Goal: Task Accomplishment & Management: Complete application form

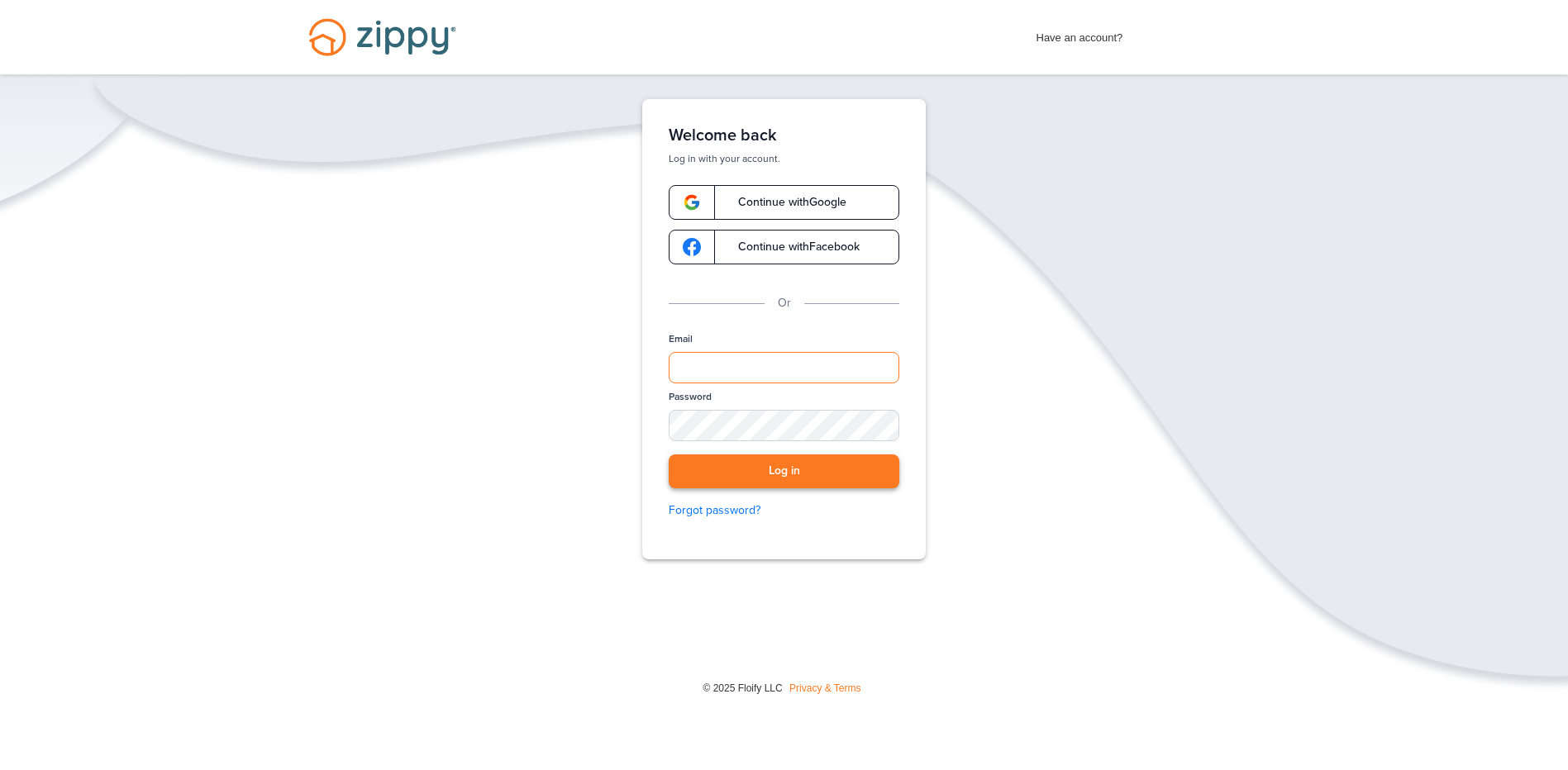
type input "**********"
click at [837, 461] on button "Log in" at bounding box center [784, 471] width 230 height 34
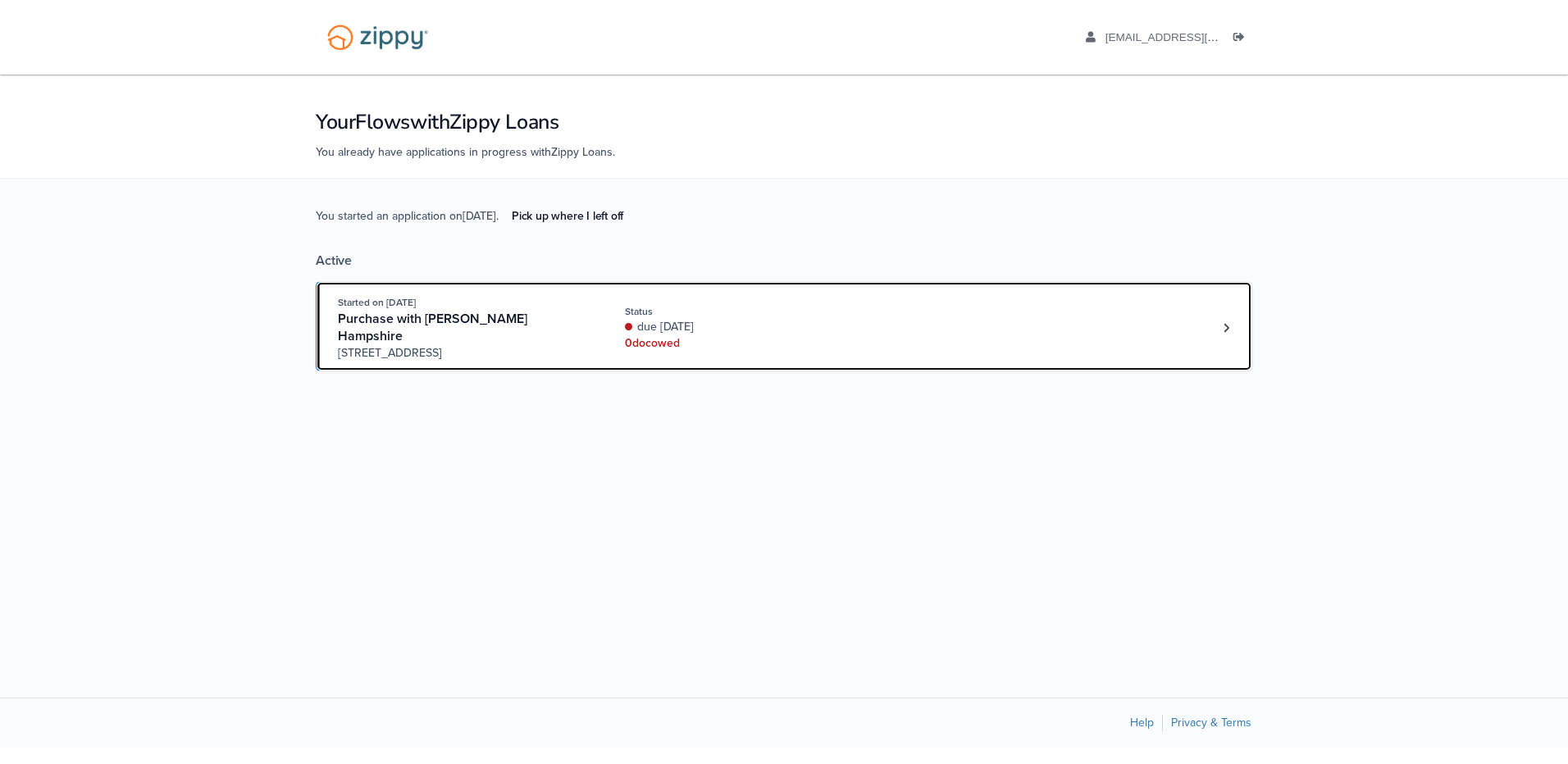
click at [873, 315] on div "Started on Aug. 23rd, 2025 Purchase with Brandie Hampshire 3401 N. Meadowview P…" at bounding box center [776, 327] width 876 height 67
click at [1110, 324] on div "Started on [DATE] Purchase with [PERSON_NAME][GEOGRAPHIC_DATA] [STREET_ADDRESS]…" at bounding box center [776, 327] width 876 height 67
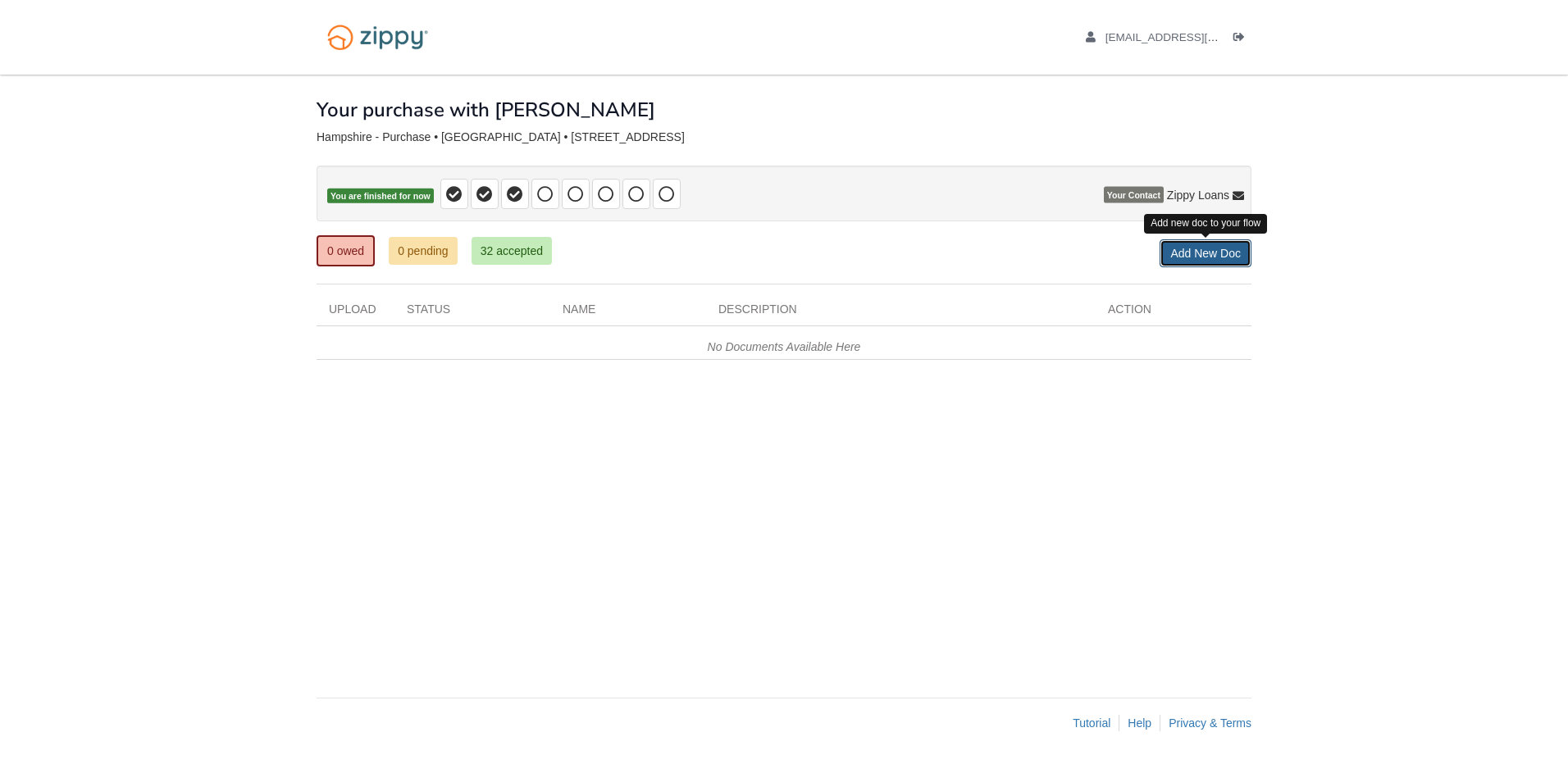
click at [1178, 252] on link "Add New Doc" at bounding box center [1205, 253] width 92 height 28
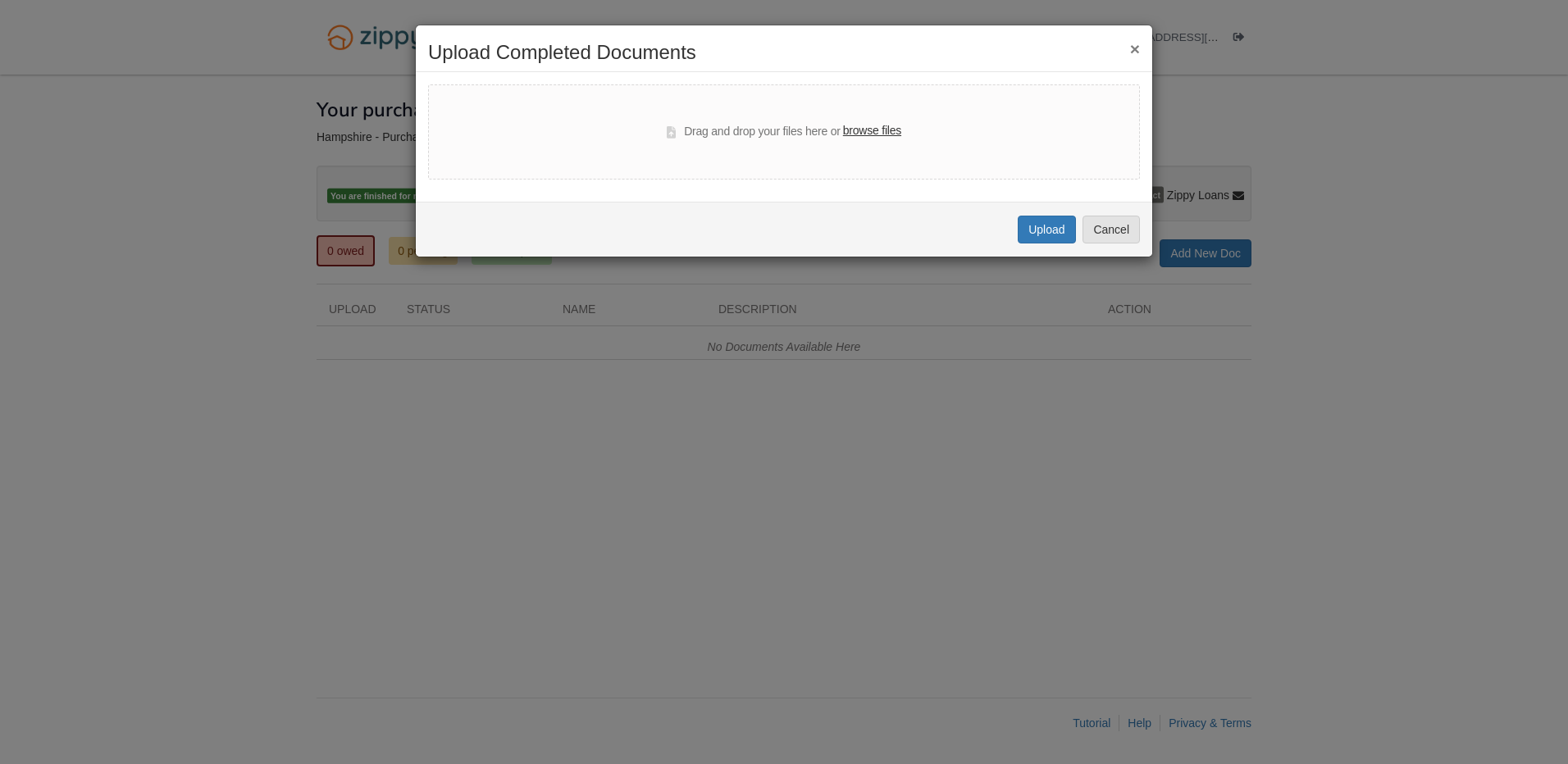
click at [1135, 47] on button "×" at bounding box center [1134, 49] width 10 height 17
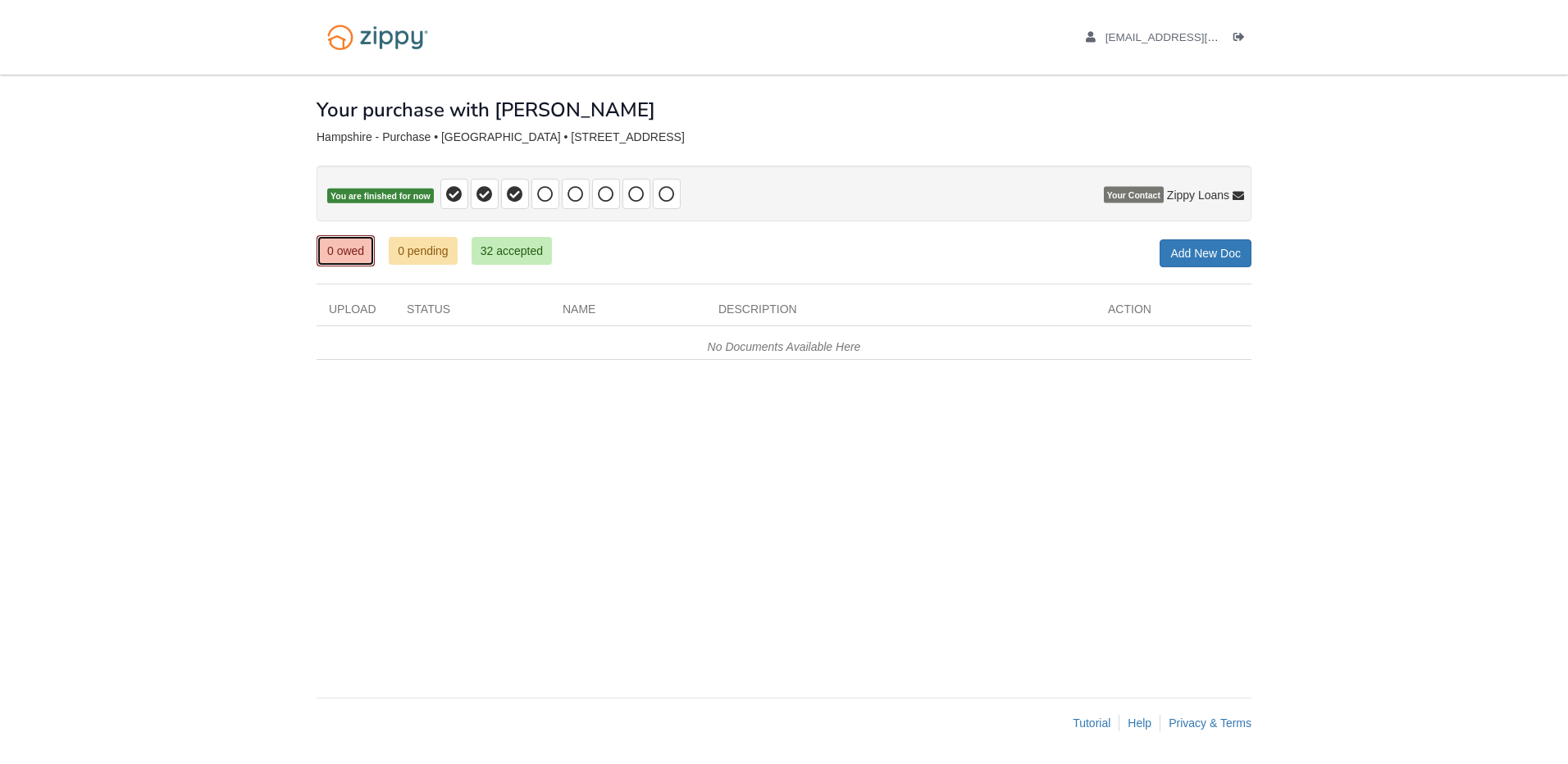
click at [337, 241] on link "0 owed" at bounding box center [346, 251] width 58 height 31
click at [499, 243] on link "32 accepted" at bounding box center [511, 251] width 80 height 28
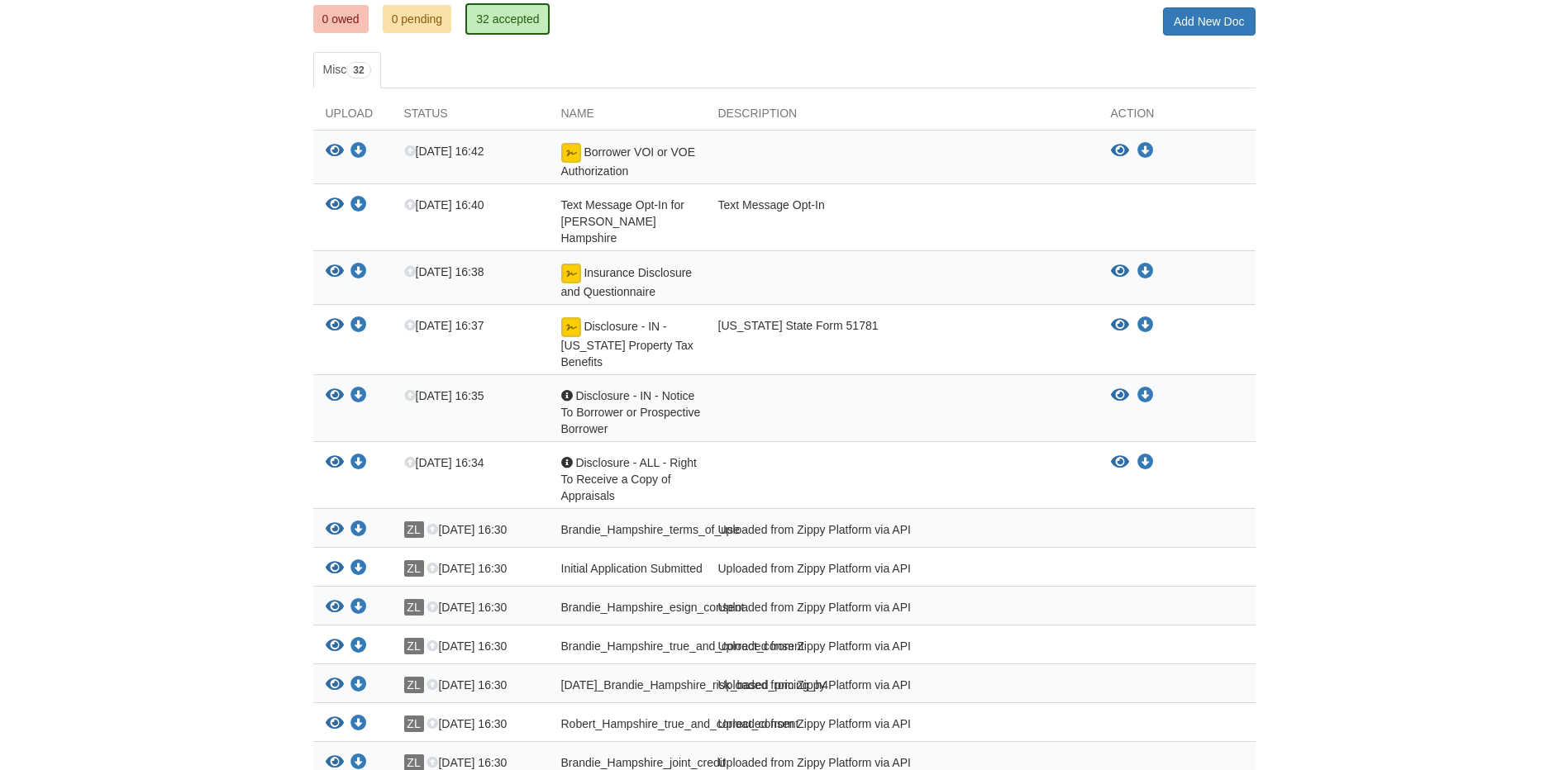
scroll to position [248, 0]
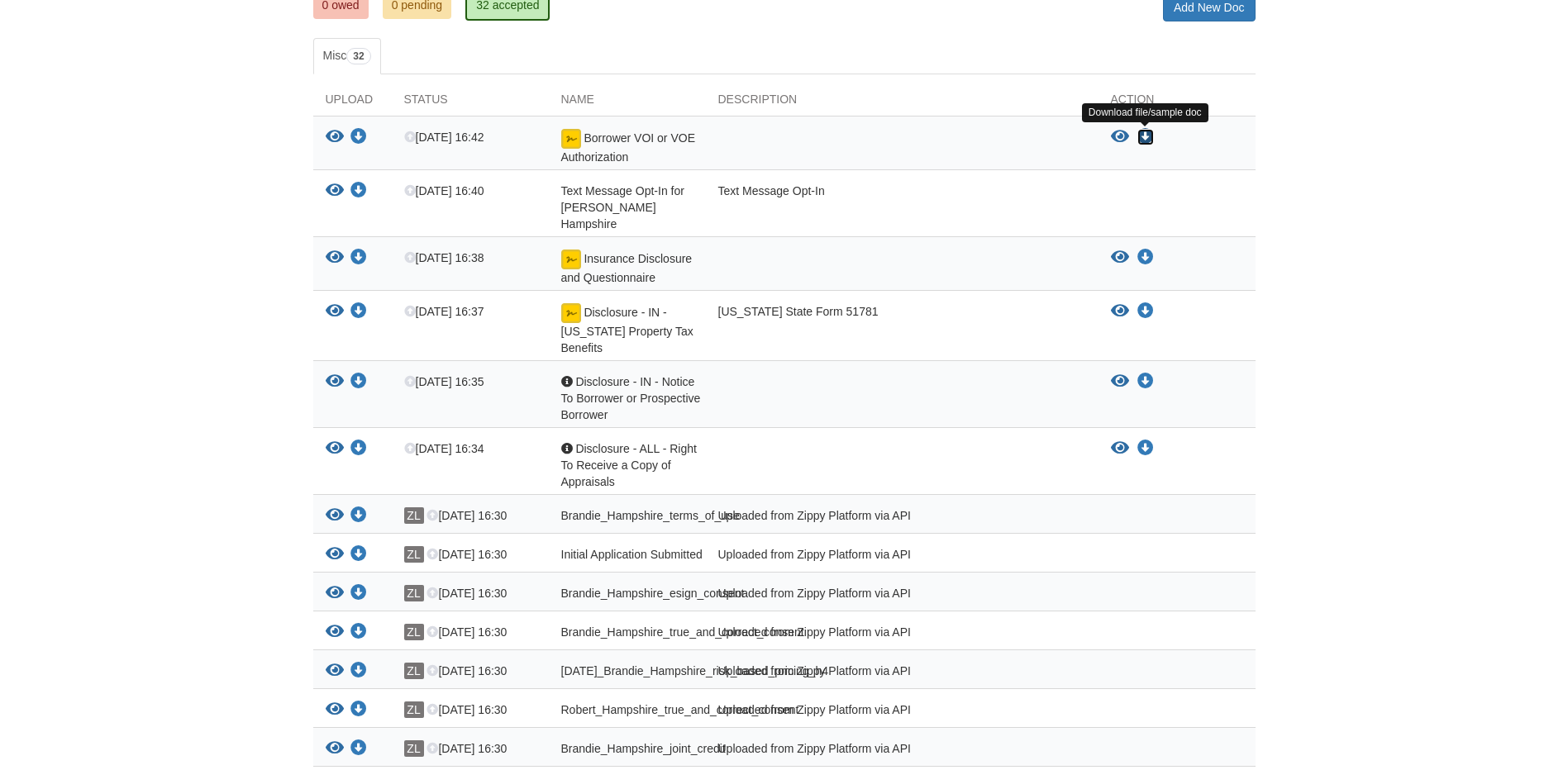
click at [1149, 131] on icon "Download Borrower VOI or VOE Authorization" at bounding box center [1145, 137] width 17 height 17
click at [1146, 250] on icon "Download Insurance Disclosure and Questionnaire" at bounding box center [1145, 258] width 17 height 17
click at [1148, 303] on icon "Download Disclosure - IN - Indiana Property Tax Benefits" at bounding box center [1145, 311] width 17 height 17
click at [1144, 374] on icon "Download Disclosure - IN - Notice To Borrower or Prospective Borrower" at bounding box center [1145, 381] width 17 height 17
click at [1145, 440] on icon "Download Disclosure - ALL - Right To Receive a Copy of Appraisals" at bounding box center [1145, 448] width 17 height 17
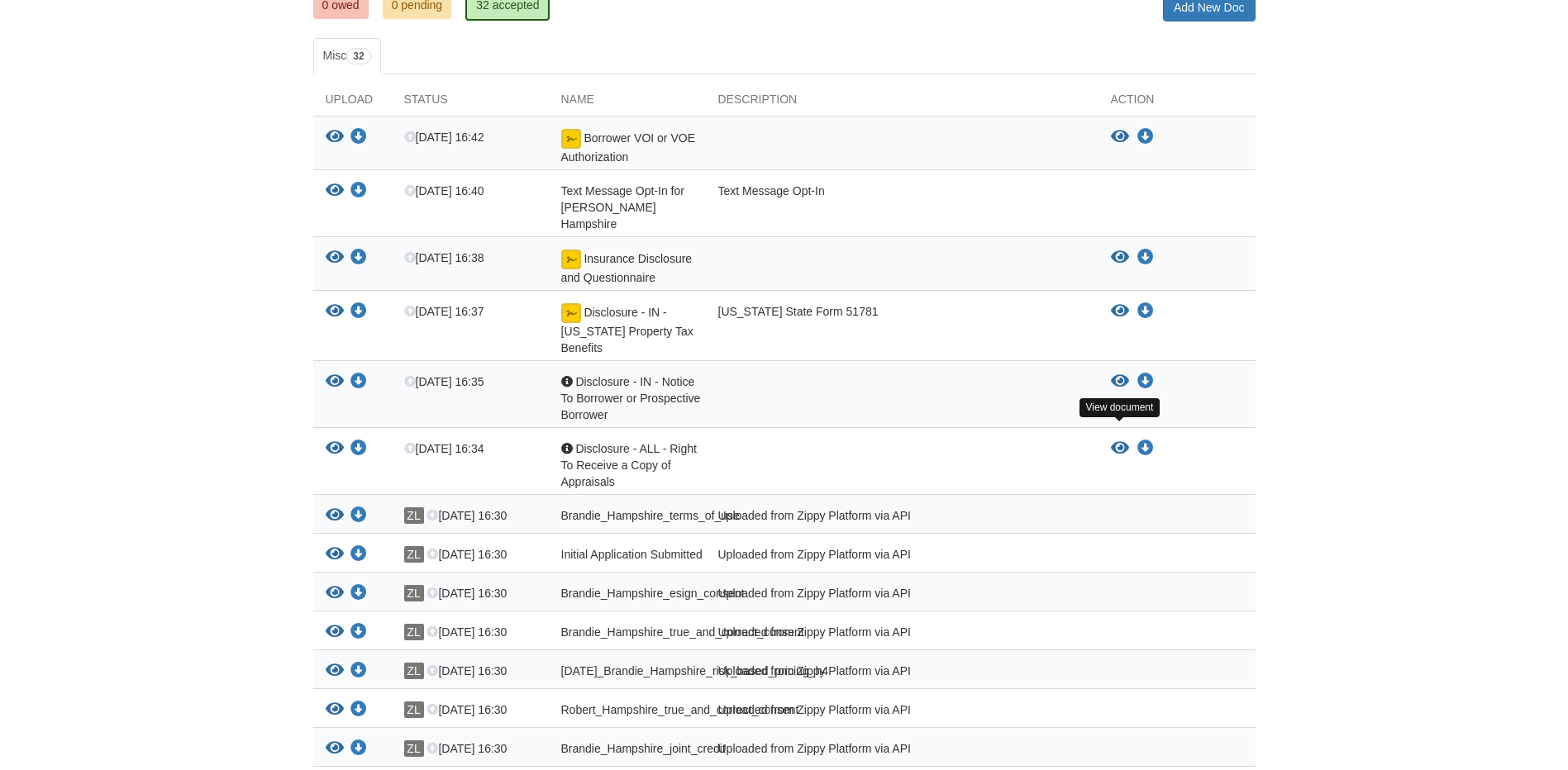
click at [1120, 440] on icon "View Disclosure - ALL - Right To Receive a Copy of Appraisals" at bounding box center [1119, 448] width 18 height 17
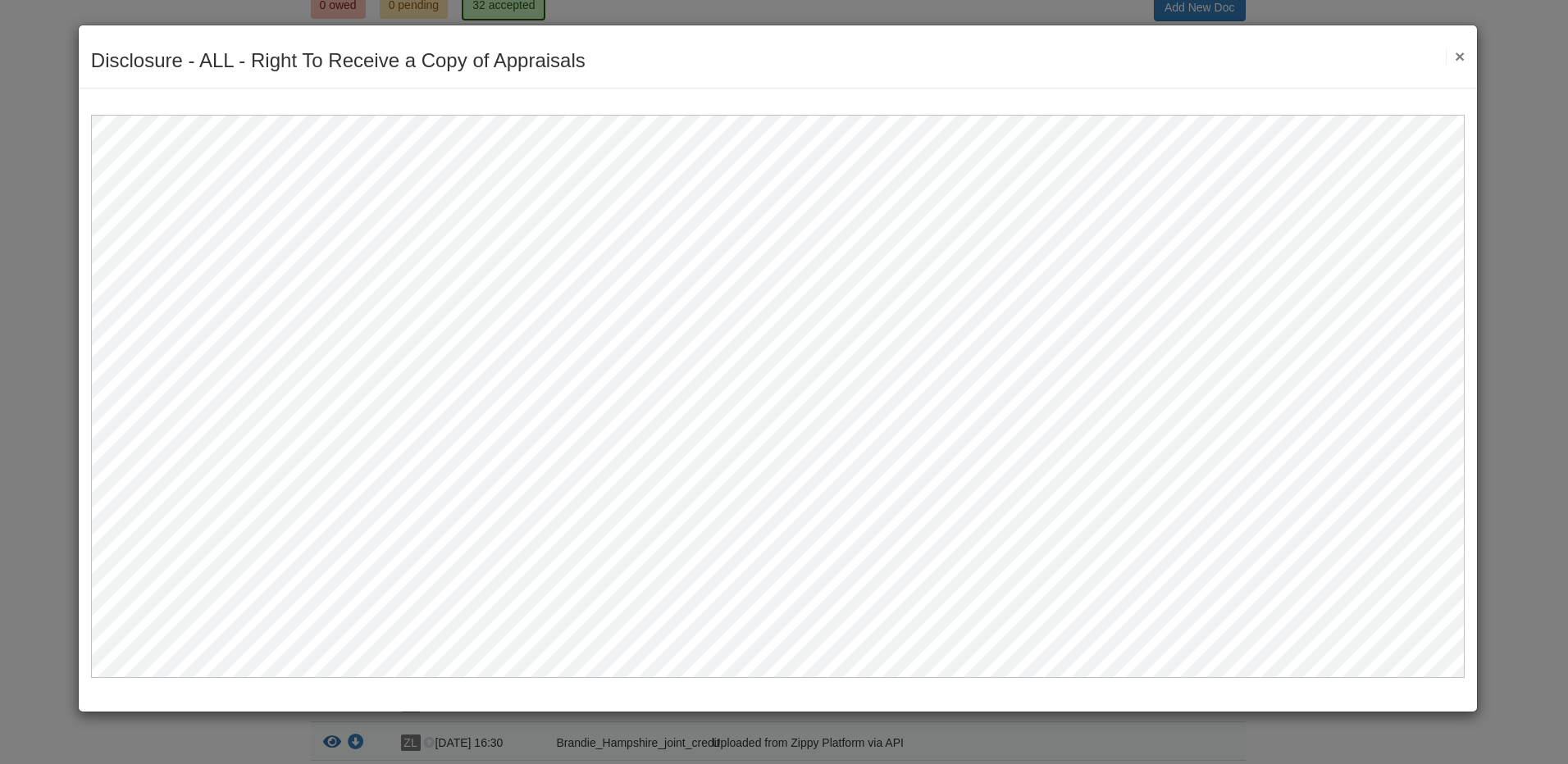
click at [1462, 59] on button "×" at bounding box center [1455, 57] width 19 height 17
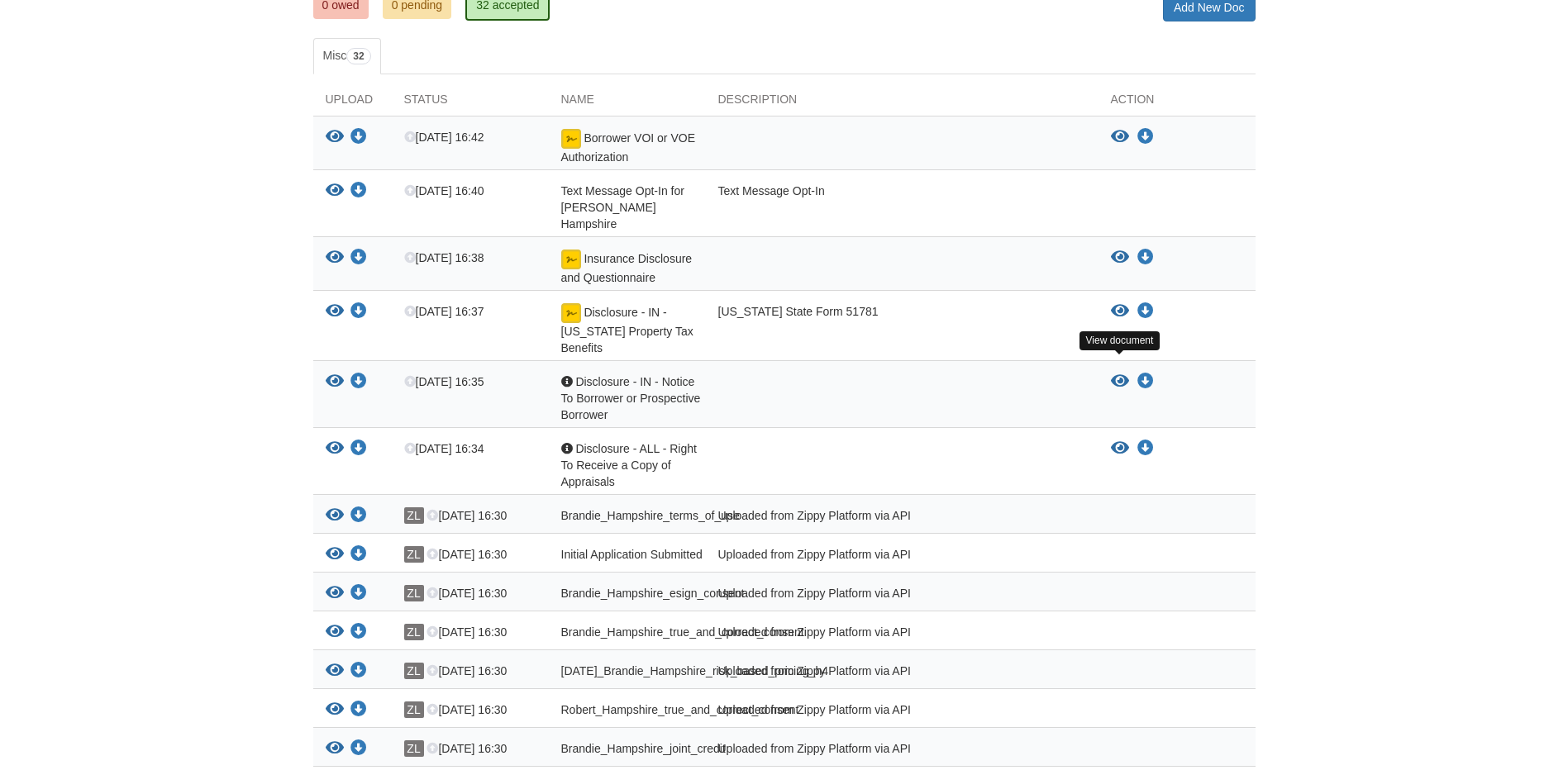
click at [1122, 374] on icon "View Disclosure - IN - Notice To Borrower or Prospective Borrower" at bounding box center [1119, 381] width 18 height 17
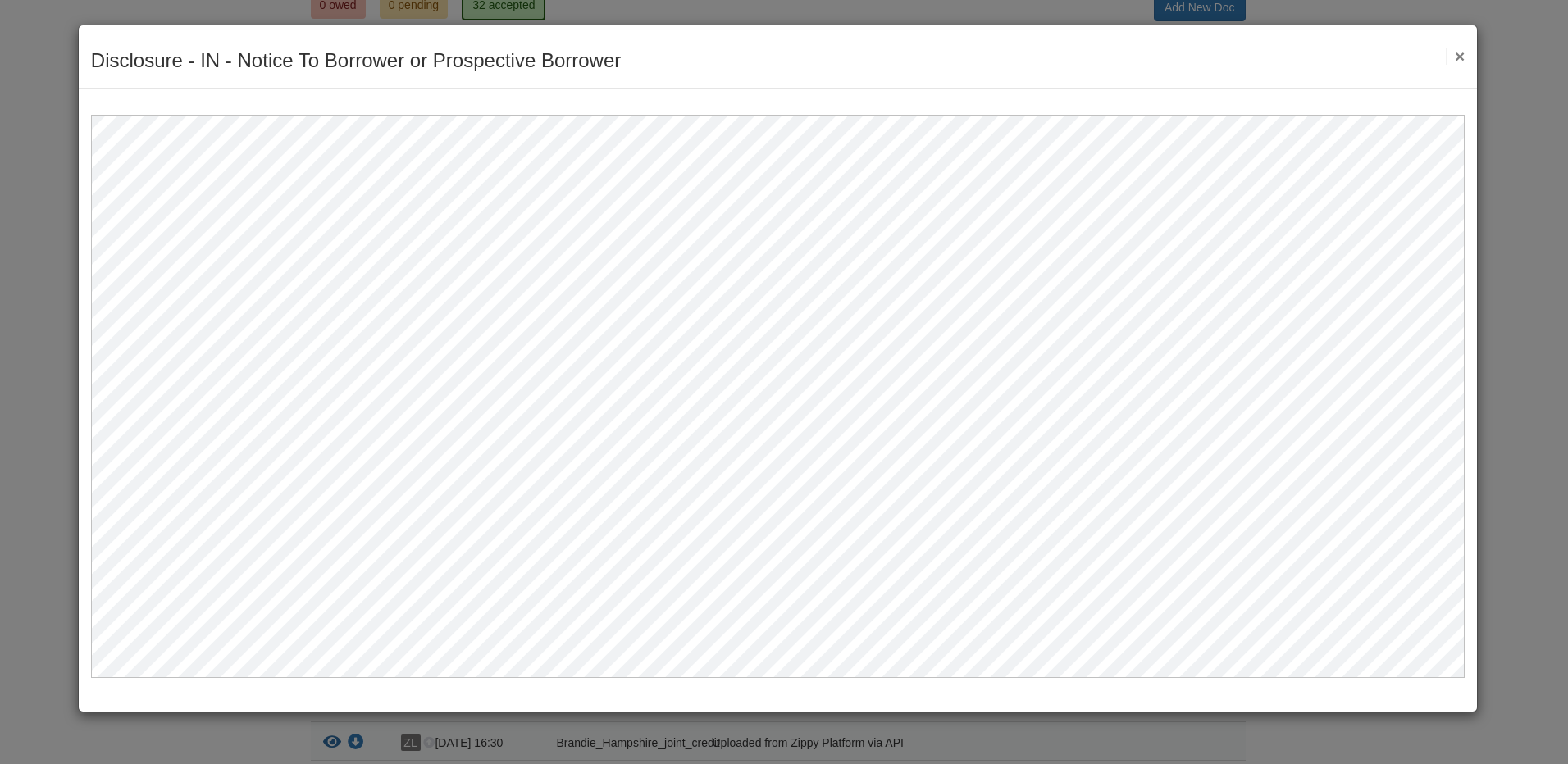
click at [1462, 60] on button "×" at bounding box center [1455, 57] width 19 height 17
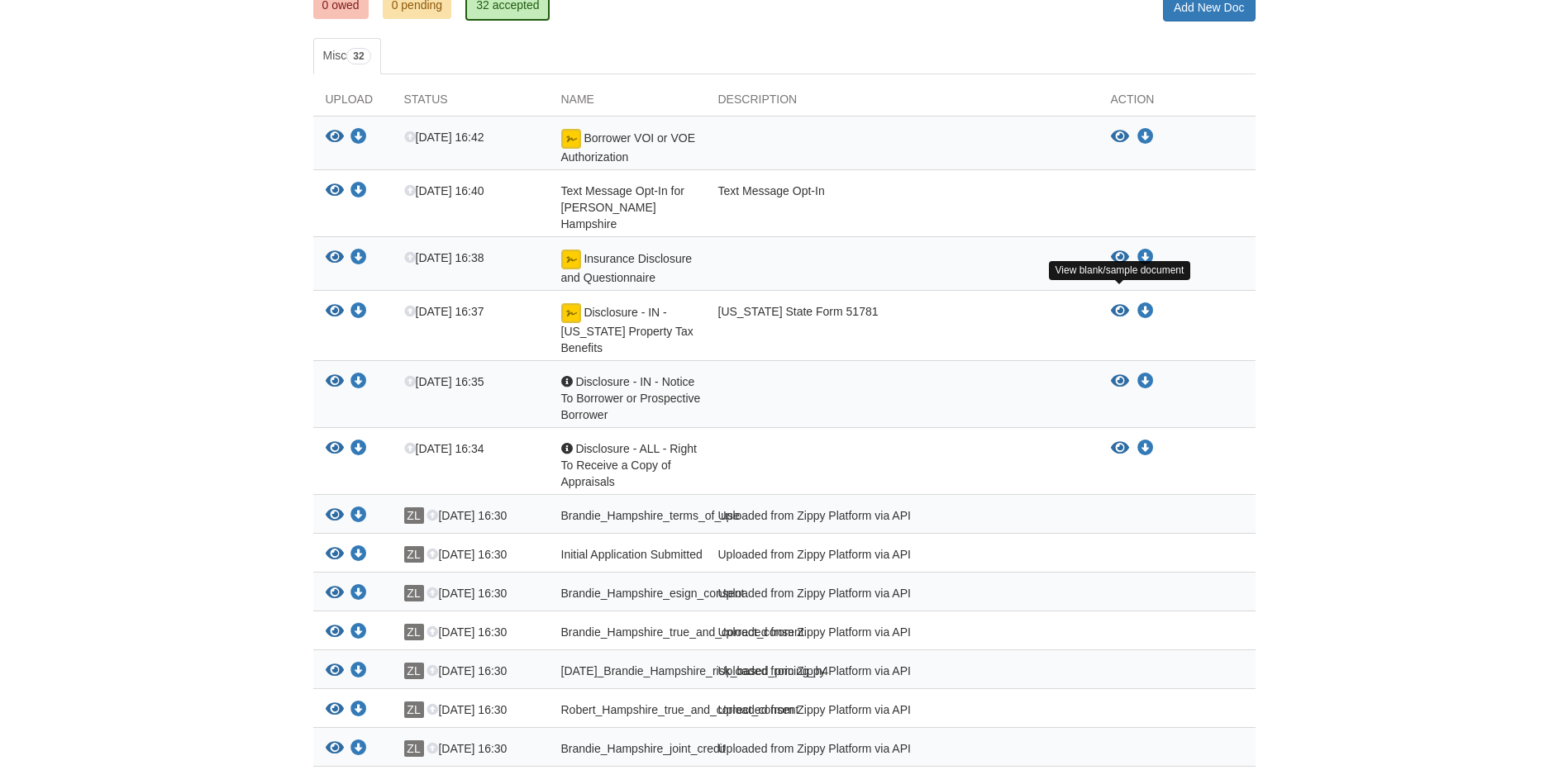
click at [1115, 303] on icon "View Disclosure - IN - Indiana Property Tax Benefits" at bounding box center [1119, 311] width 18 height 17
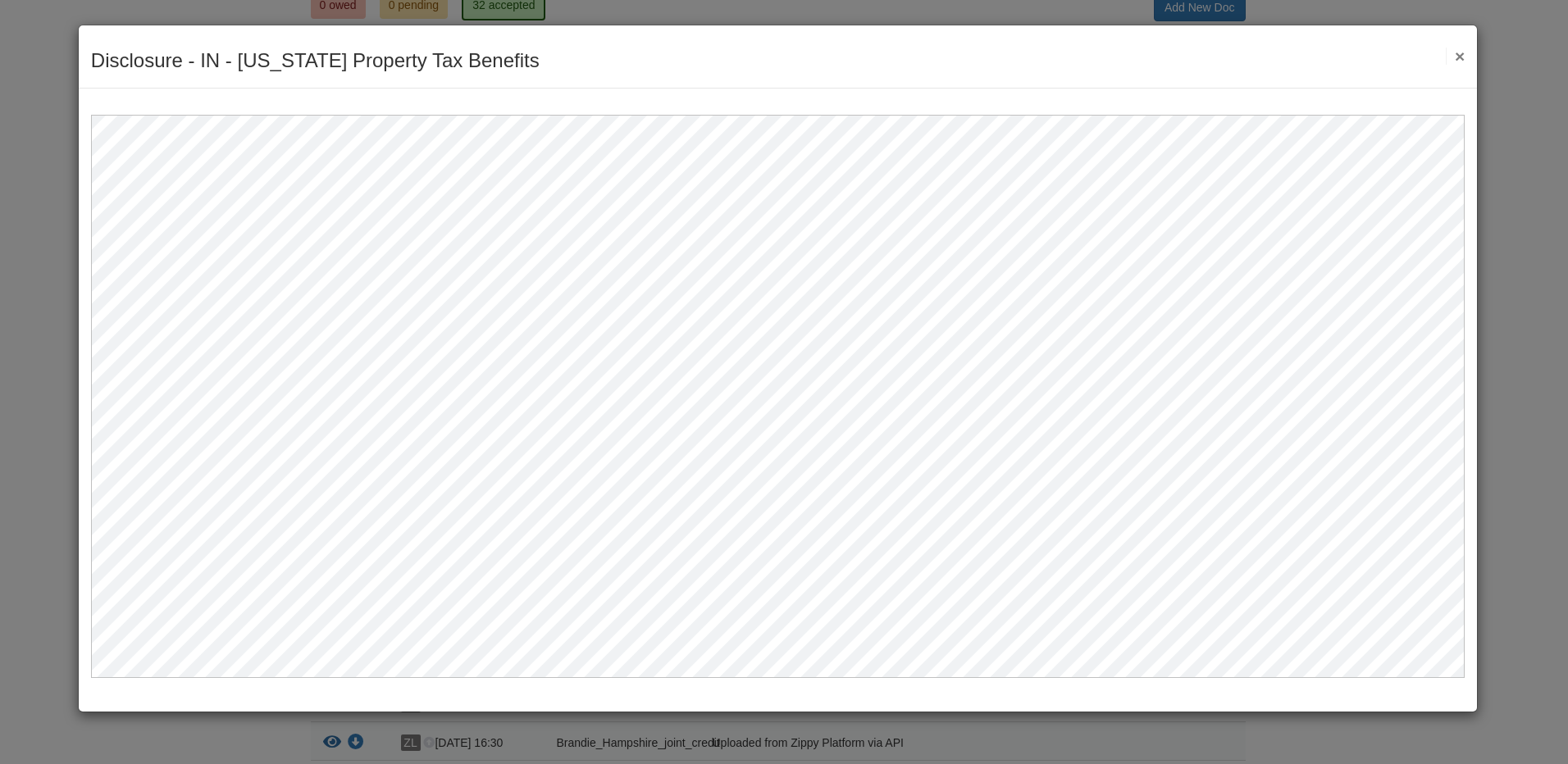
click at [1459, 61] on button "×" at bounding box center [1455, 57] width 19 height 17
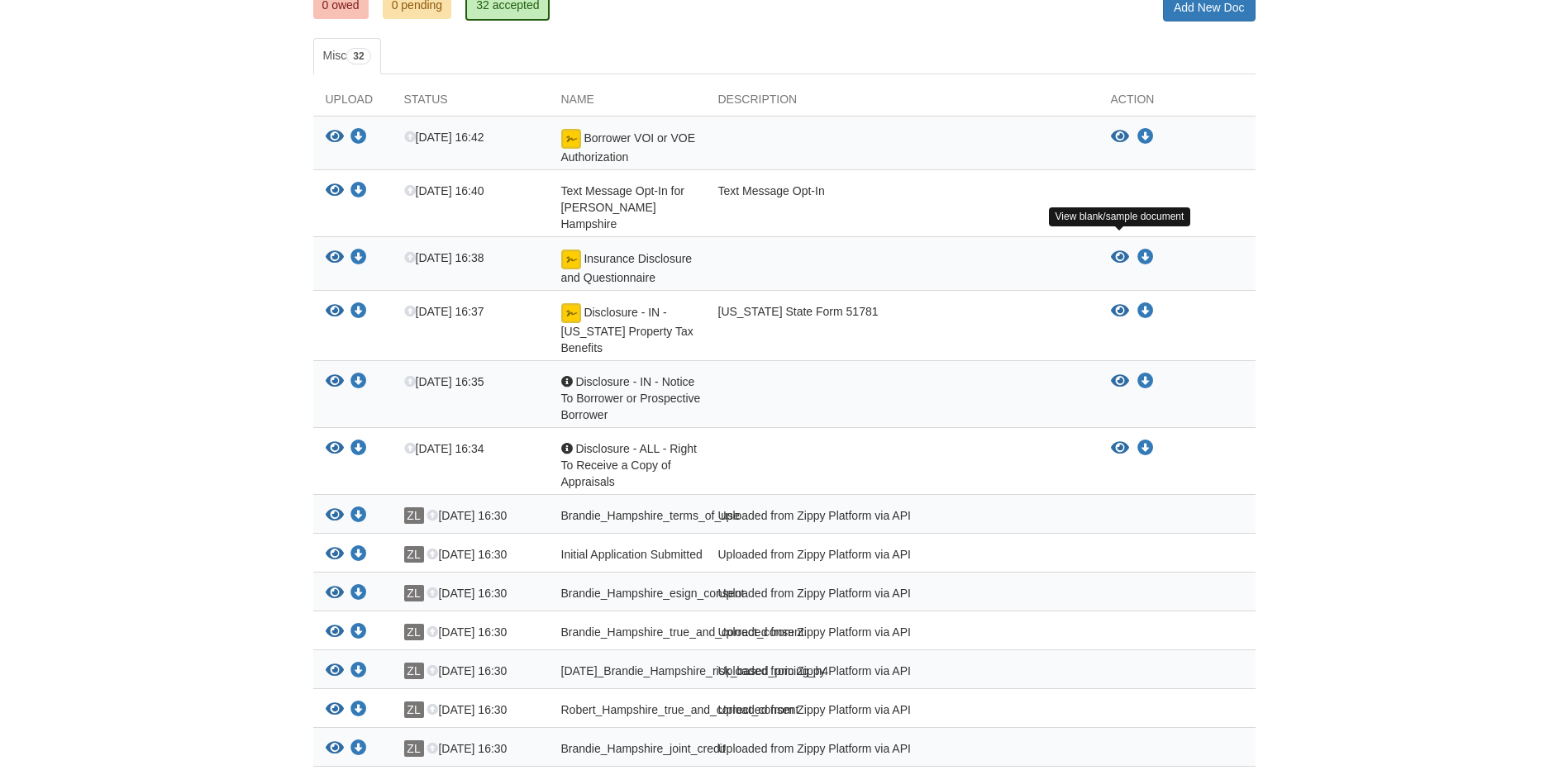
click at [1120, 250] on icon "View Insurance Disclosure and Questionnaire" at bounding box center [1119, 258] width 18 height 17
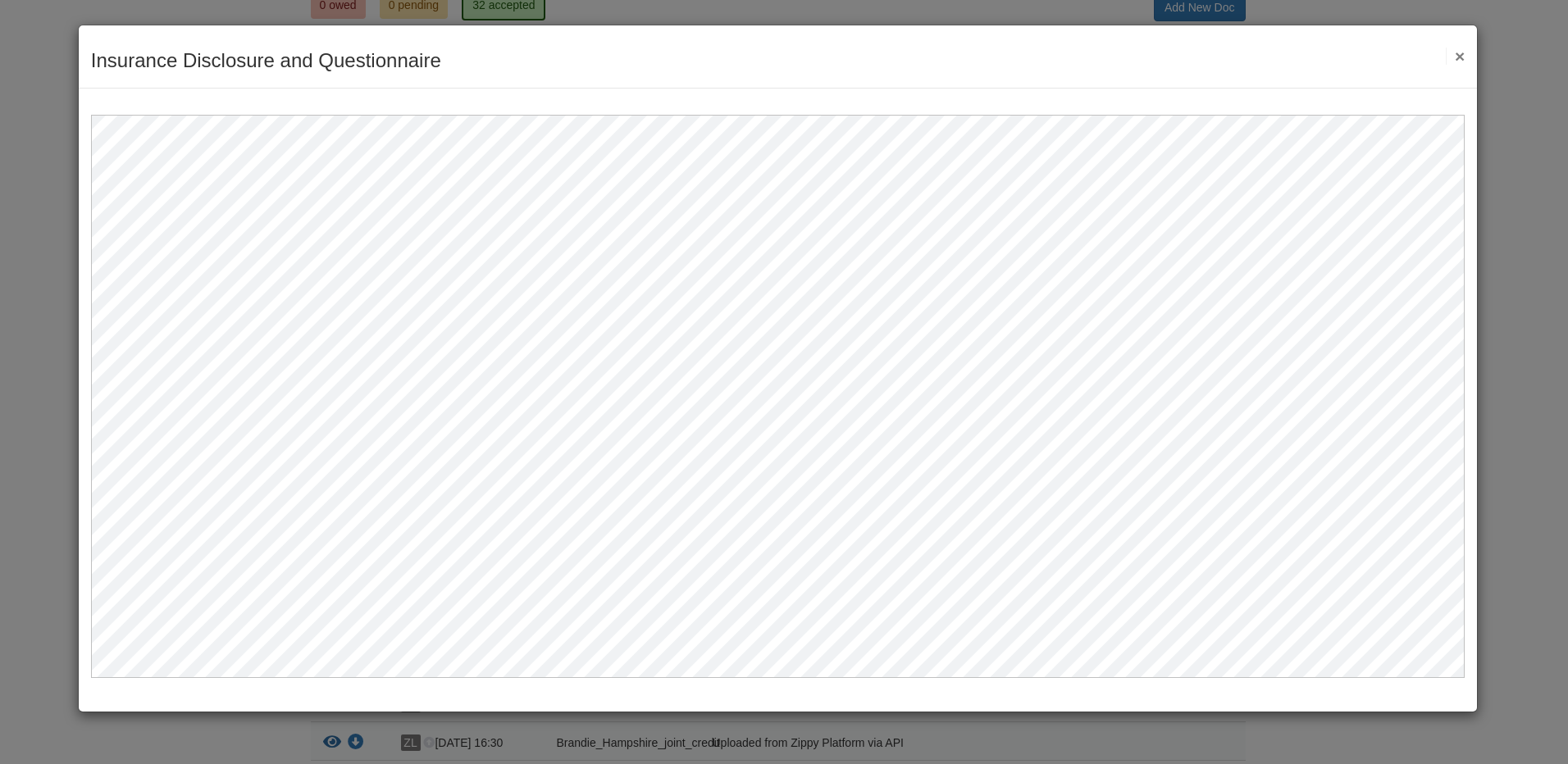
click at [1456, 52] on button "×" at bounding box center [1455, 57] width 19 height 17
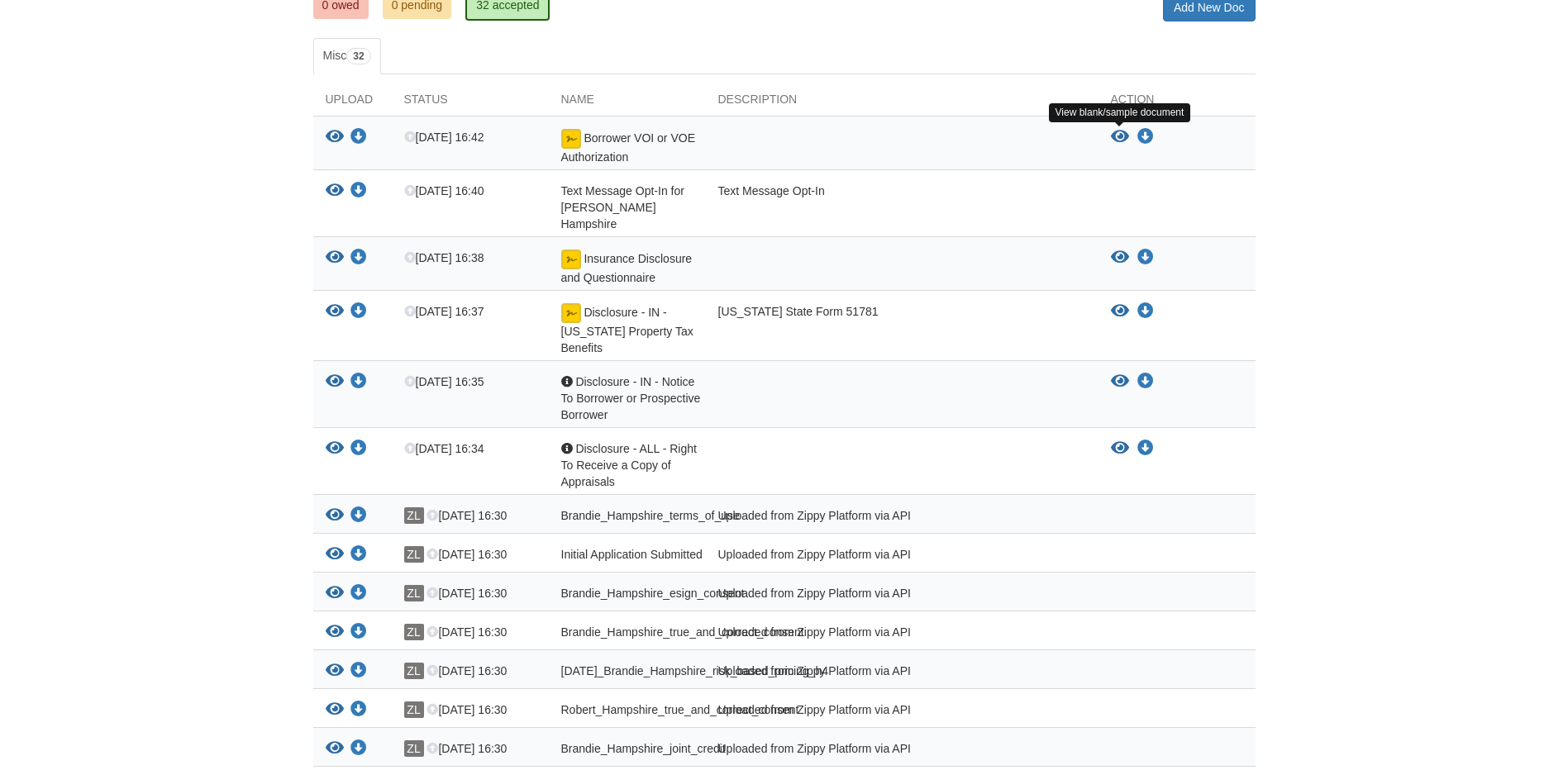
click at [1112, 132] on icon "View Borrower VOI or VOE Authorization" at bounding box center [1119, 137] width 18 height 17
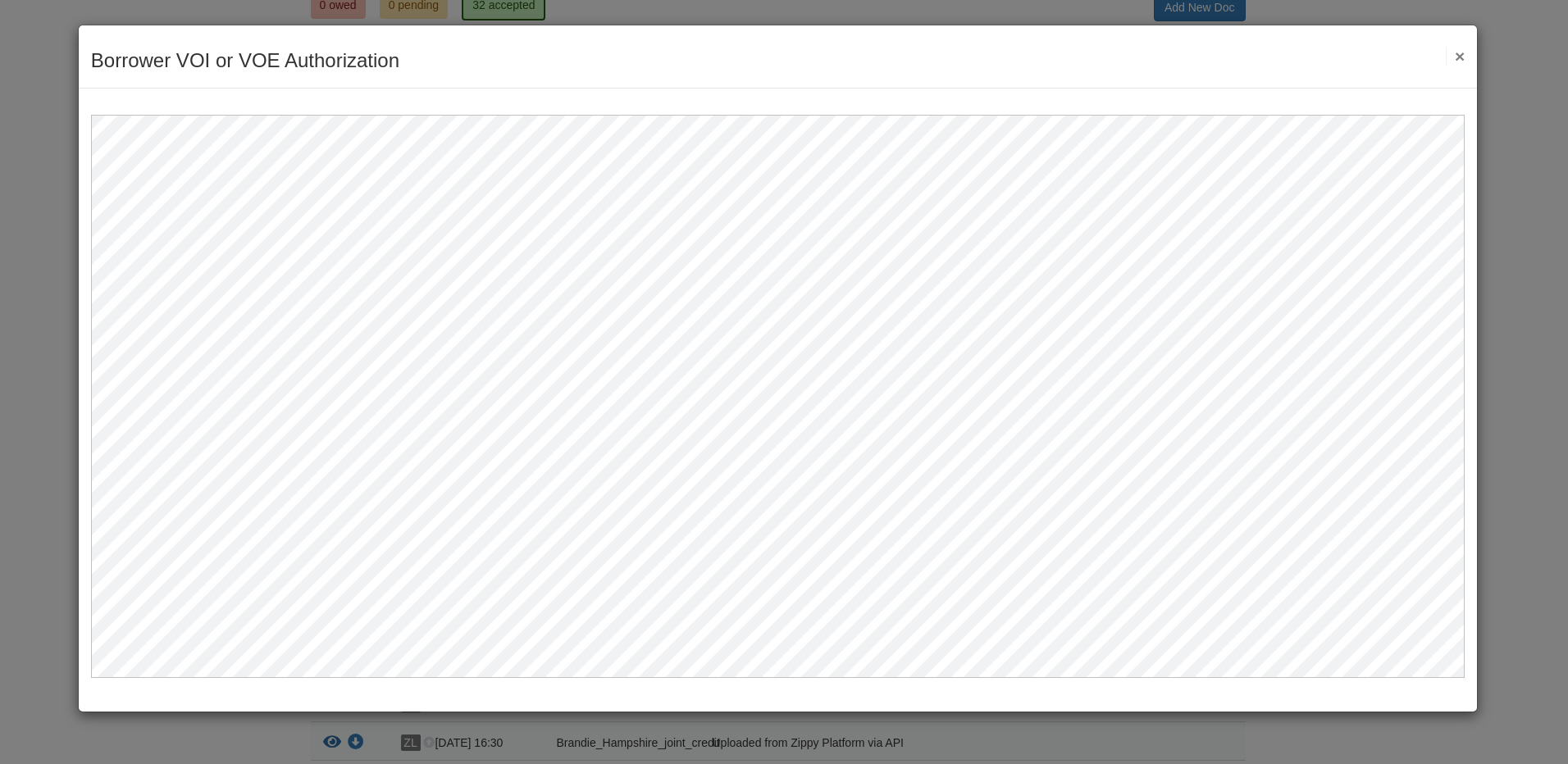
click at [1459, 53] on button "×" at bounding box center [1455, 57] width 19 height 17
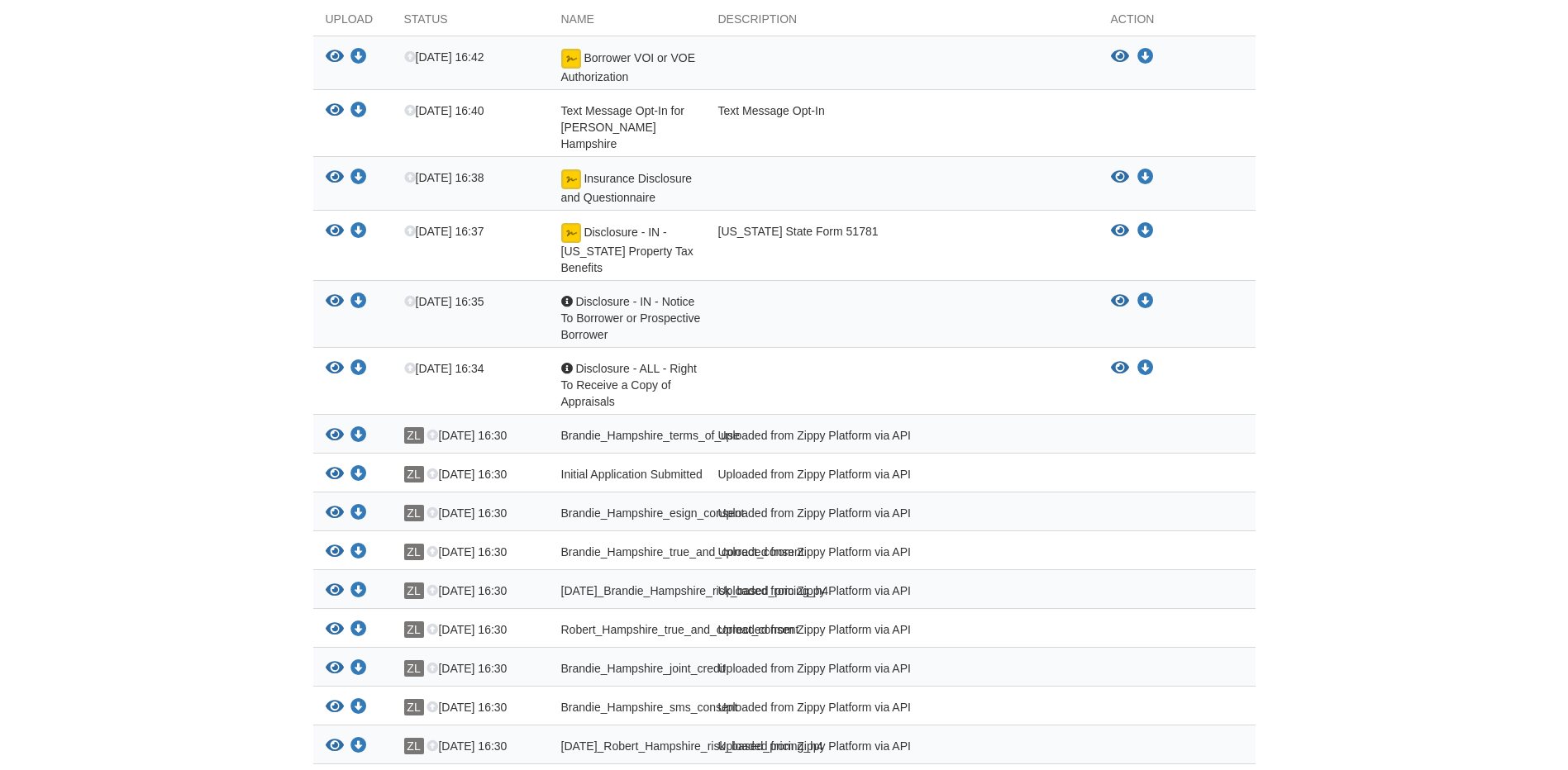
scroll to position [331, 0]
click at [339, 425] on icon "View Brandie_Hampshire_terms_of_use" at bounding box center [334, 432] width 18 height 17
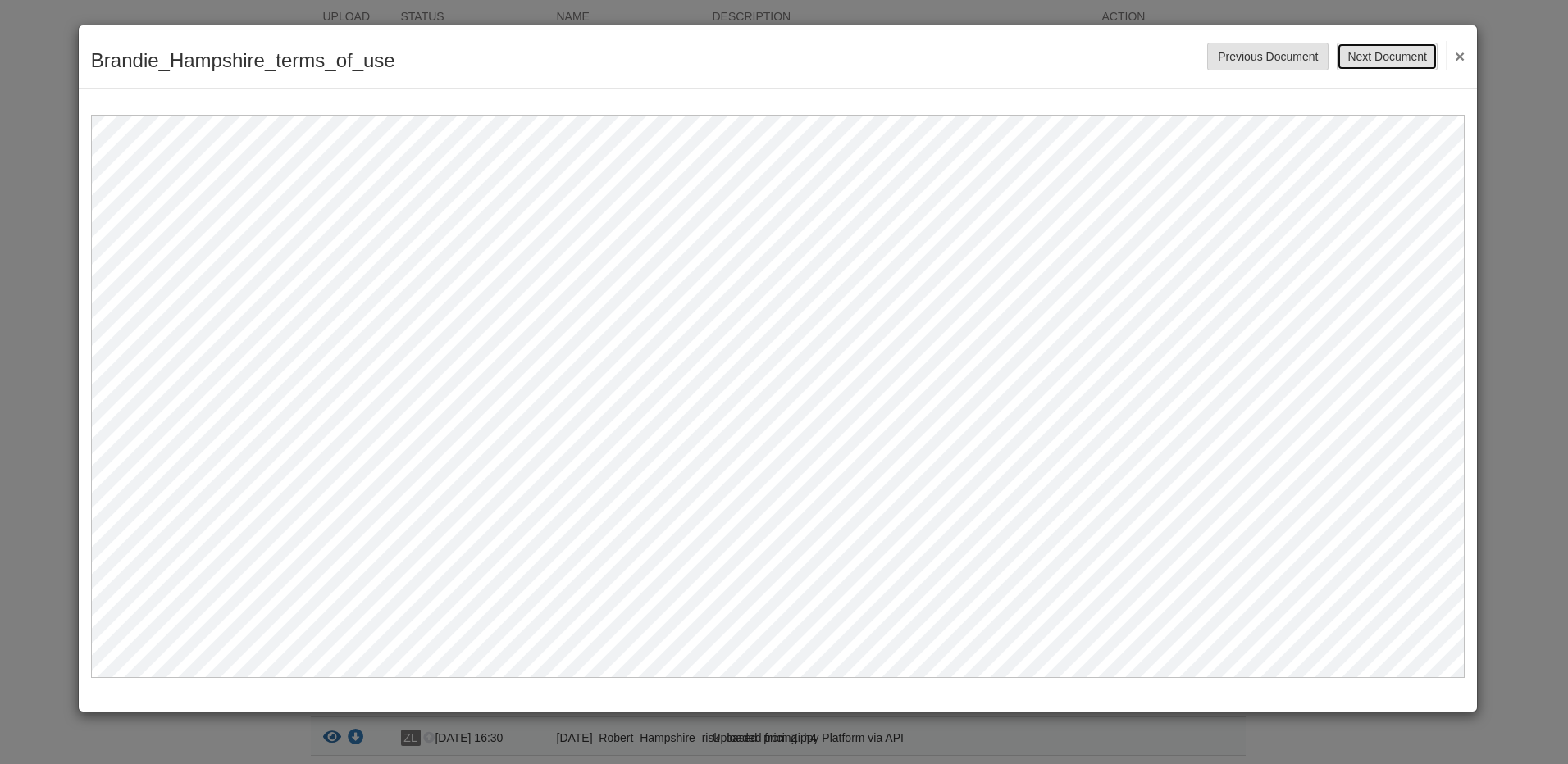
click at [1375, 61] on button "Next Document" at bounding box center [1387, 57] width 100 height 28
click at [1374, 53] on button "Next Document" at bounding box center [1387, 57] width 100 height 28
click at [1375, 60] on button "Next Document" at bounding box center [1387, 57] width 100 height 28
click at [1388, 54] on button "Next Document" at bounding box center [1387, 57] width 100 height 28
click at [1358, 54] on button "Next Document" at bounding box center [1387, 57] width 100 height 28
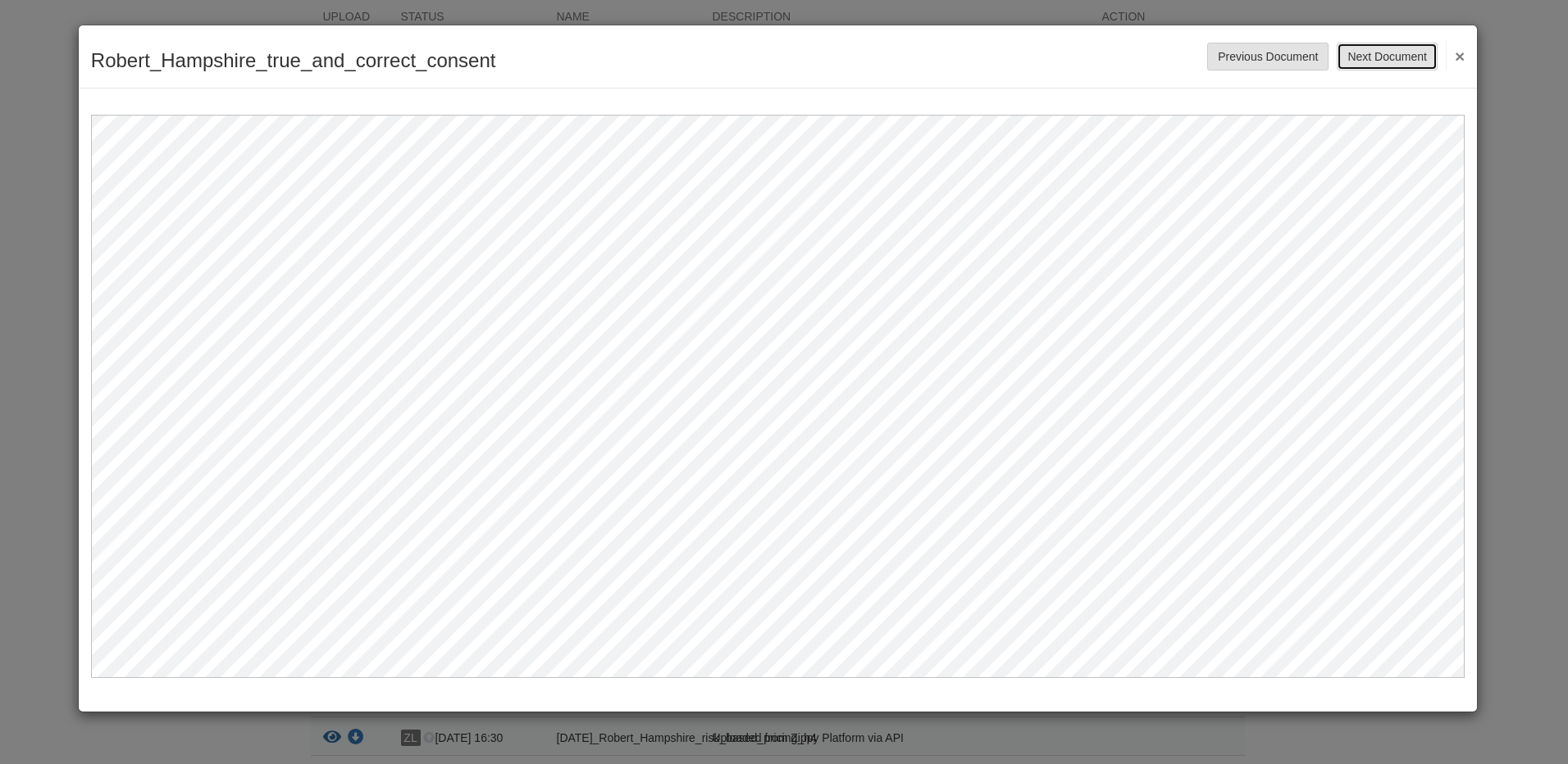
click at [1358, 48] on button "Next Document" at bounding box center [1387, 57] width 100 height 28
click at [1385, 51] on button "Next Document" at bounding box center [1387, 57] width 100 height 28
click at [1362, 48] on button "Next Document" at bounding box center [1387, 57] width 100 height 28
click at [1364, 57] on button "Next Document" at bounding box center [1387, 57] width 100 height 28
click at [1374, 58] on button "Next Document" at bounding box center [1387, 57] width 100 height 28
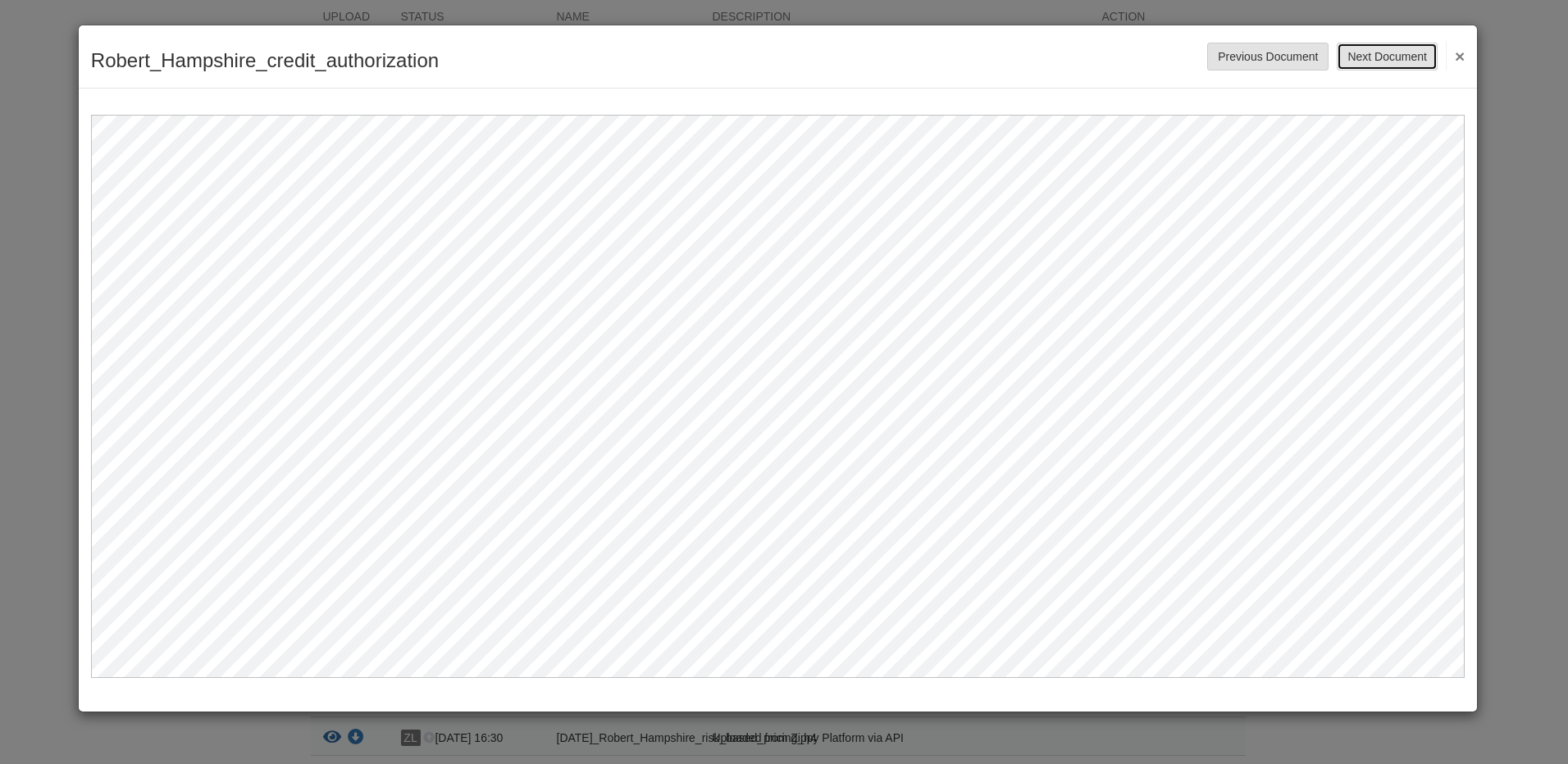
click at [1386, 56] on button "Next Document" at bounding box center [1387, 57] width 100 height 28
click at [1402, 55] on button "Next Document" at bounding box center [1387, 57] width 100 height 28
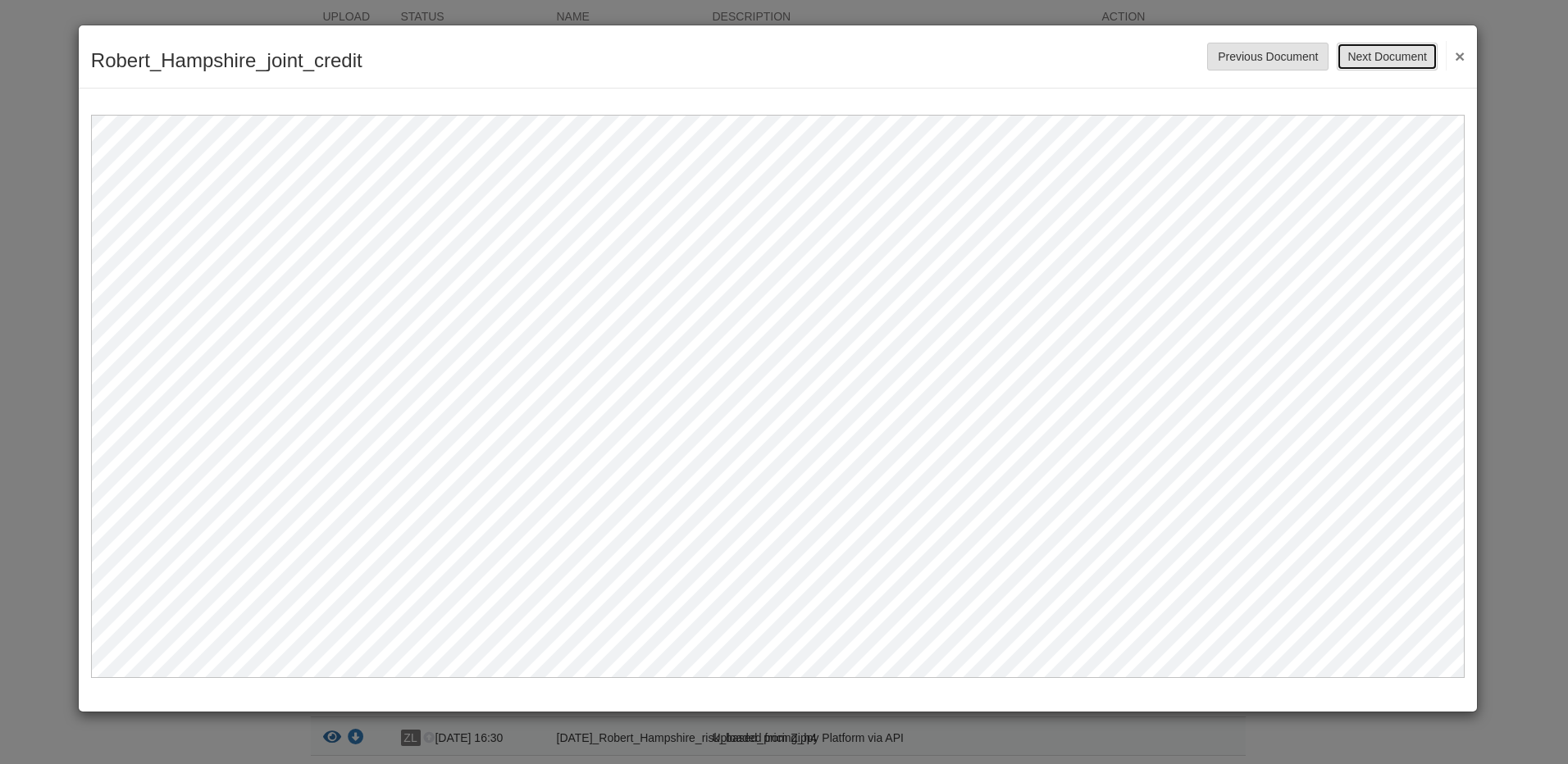
click at [1402, 55] on button "Next Document" at bounding box center [1387, 57] width 100 height 28
click at [1464, 54] on button "×" at bounding box center [1455, 56] width 19 height 30
